Goal: Find specific page/section: Find specific page/section

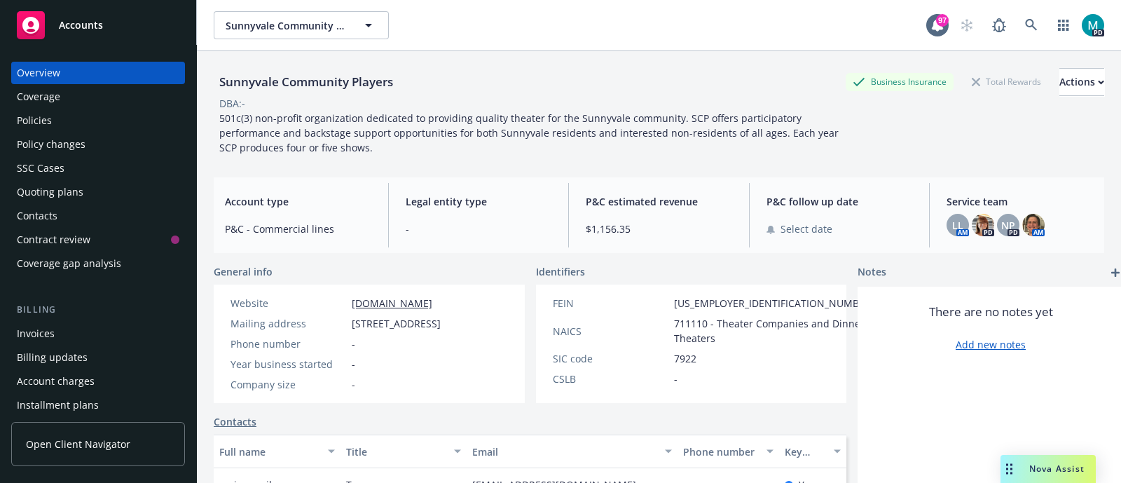
click at [86, 29] on span "Accounts" at bounding box center [81, 25] width 44 height 11
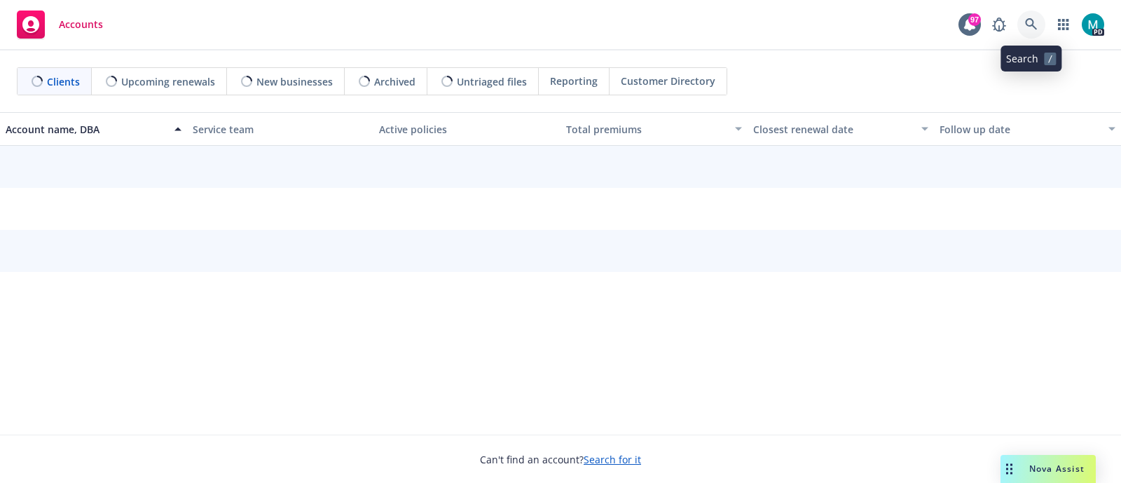
click at [1033, 27] on icon at bounding box center [1031, 24] width 13 height 13
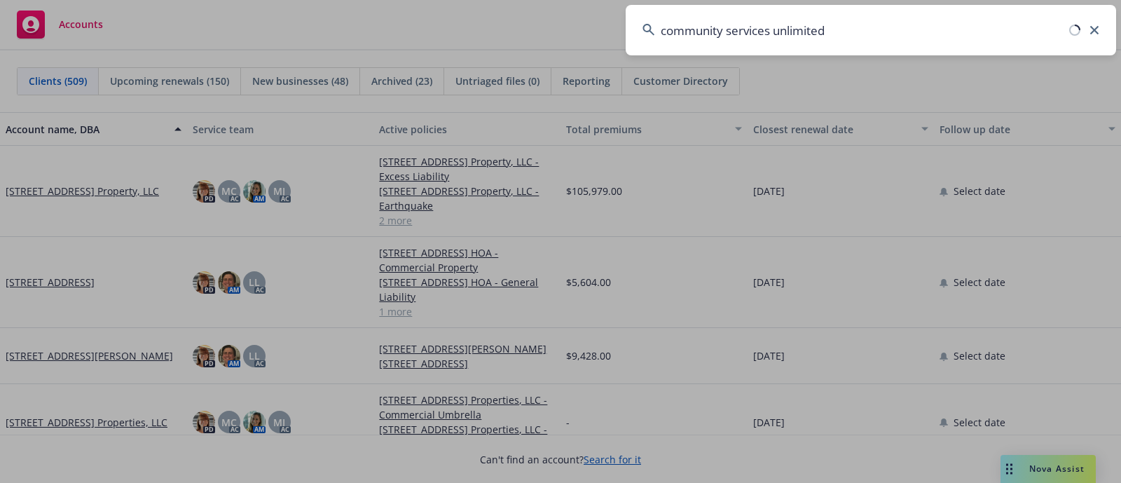
type input "community services unlimited"
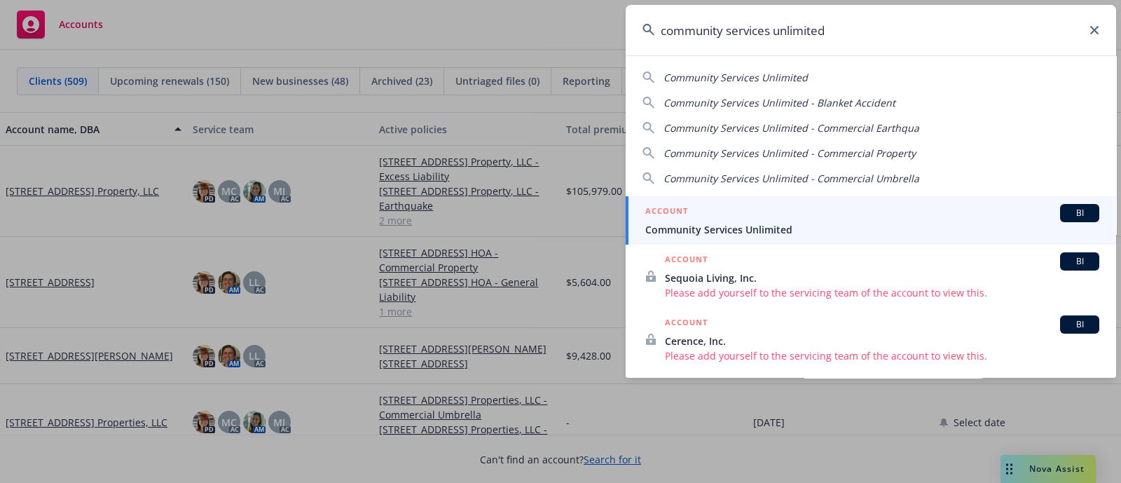
click at [785, 233] on span "Community Services Unlimited" at bounding box center [872, 229] width 454 height 15
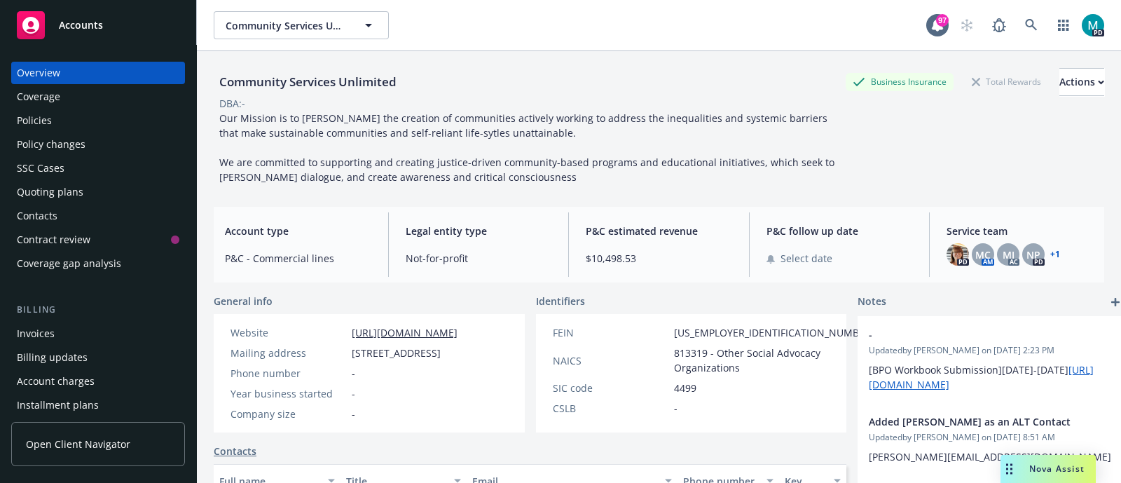
click at [42, 121] on div "Policies" at bounding box center [34, 120] width 35 height 22
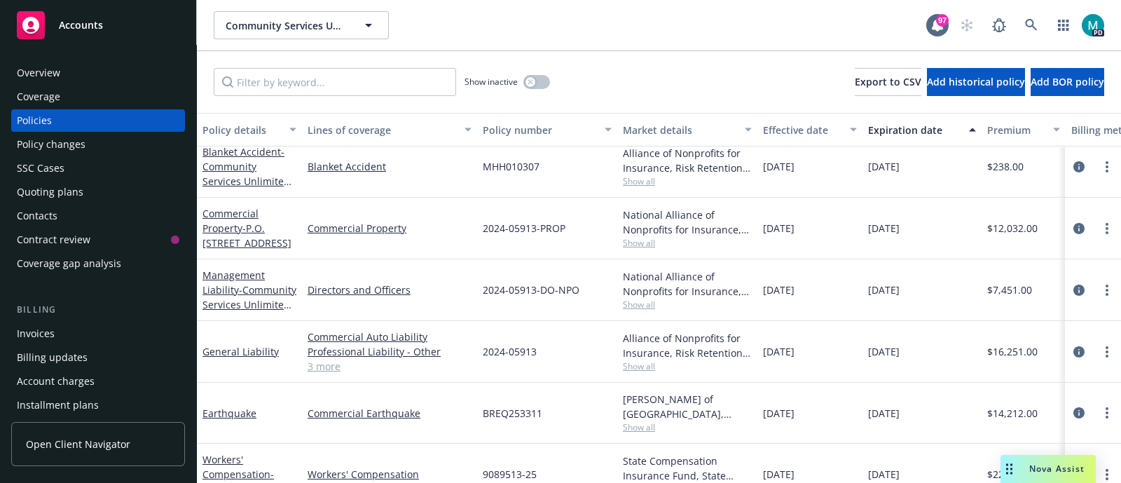
scroll to position [160, 0]
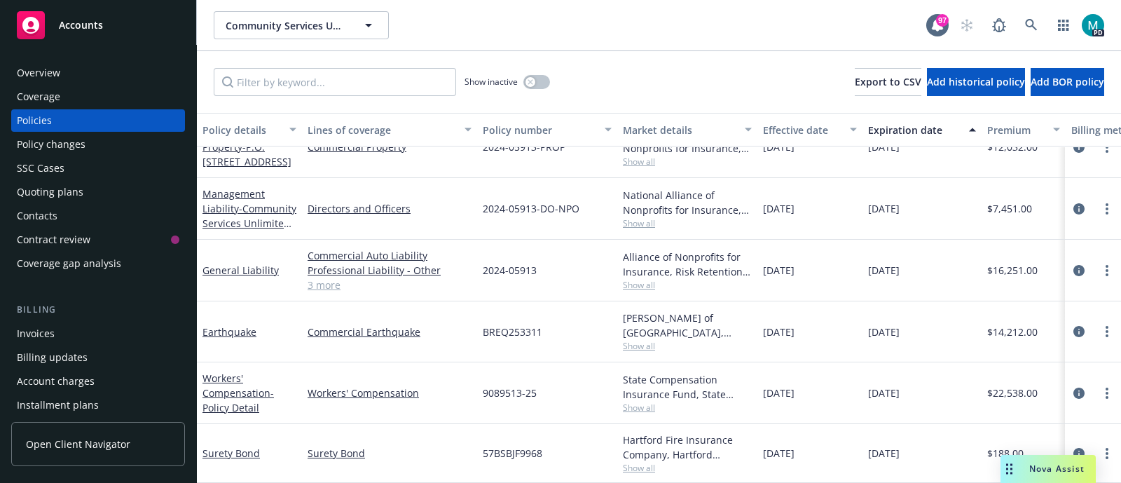
click at [109, 22] on div "Accounts" at bounding box center [98, 25] width 163 height 28
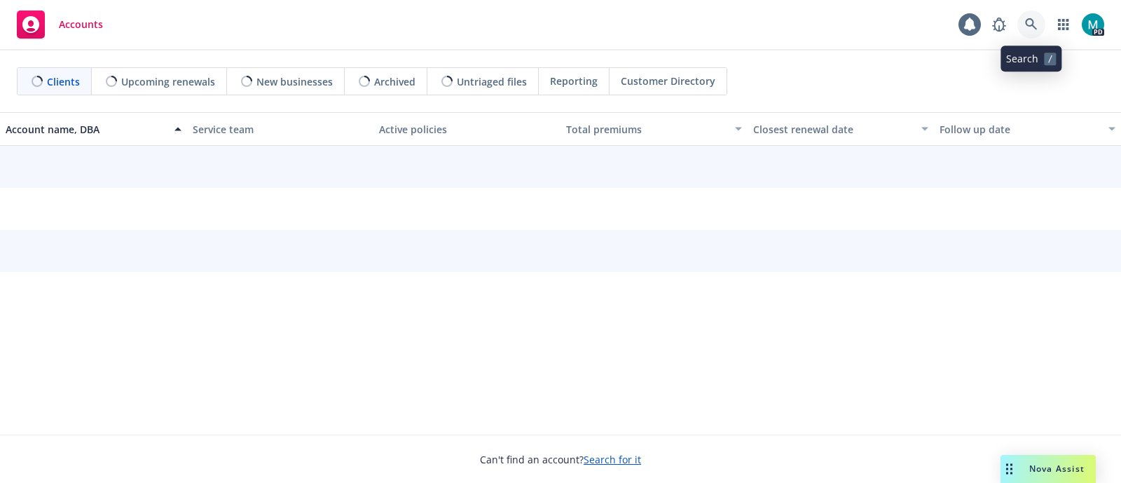
click at [1034, 31] on link at bounding box center [1032, 25] width 28 height 28
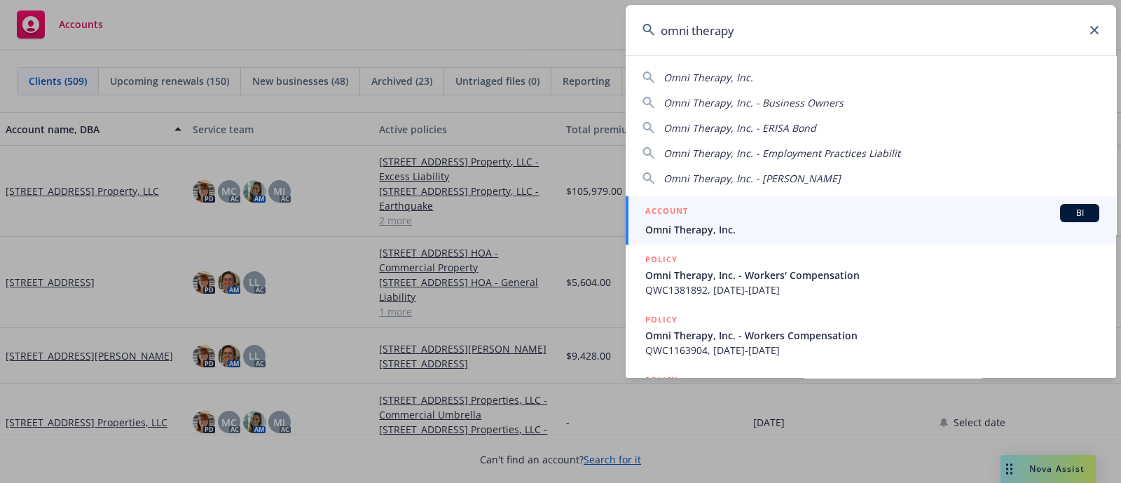
type input "omni therapy"
click at [701, 226] on span "Omni Therapy, Inc." at bounding box center [872, 229] width 454 height 15
